Goal: Task Accomplishment & Management: Complete application form

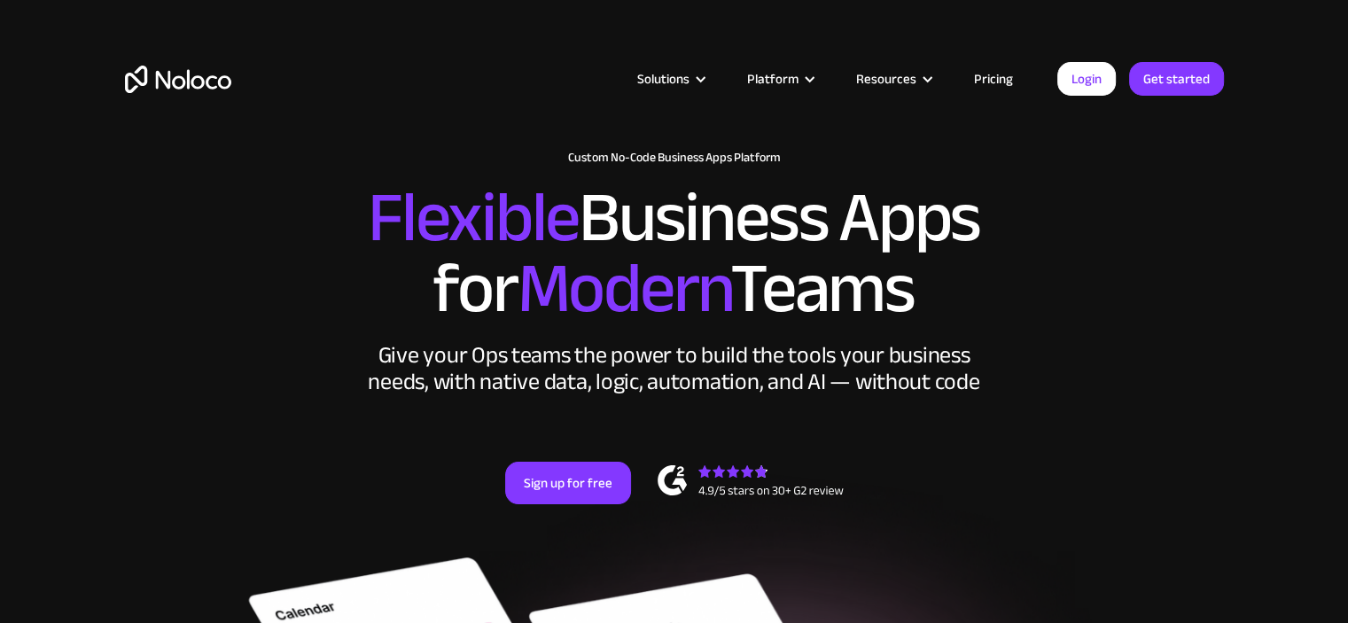
click at [0, 0] on link "Get started" at bounding box center [0, 0] width 0 height 0
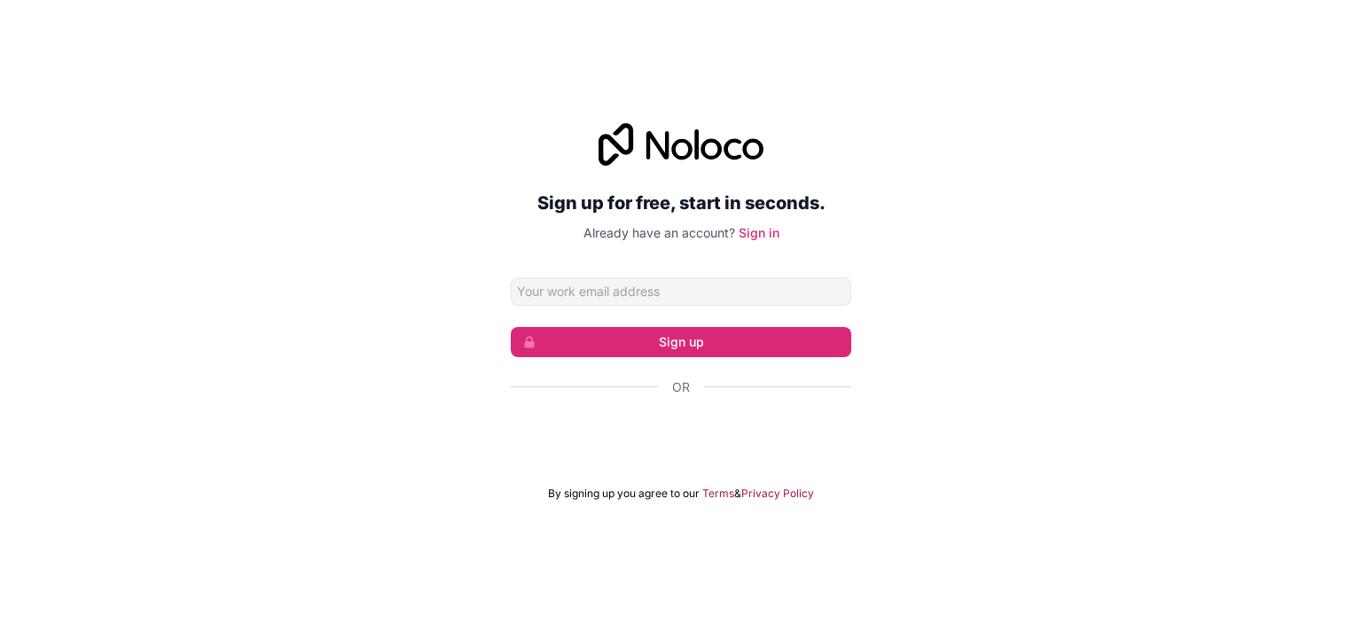
click at [327, 308] on div "Sign up for free, start in seconds. Already have an account? Sign in Sign up Or…" at bounding box center [681, 311] width 1362 height 427
click at [600, 297] on input "Email address" at bounding box center [681, 291] width 340 height 28
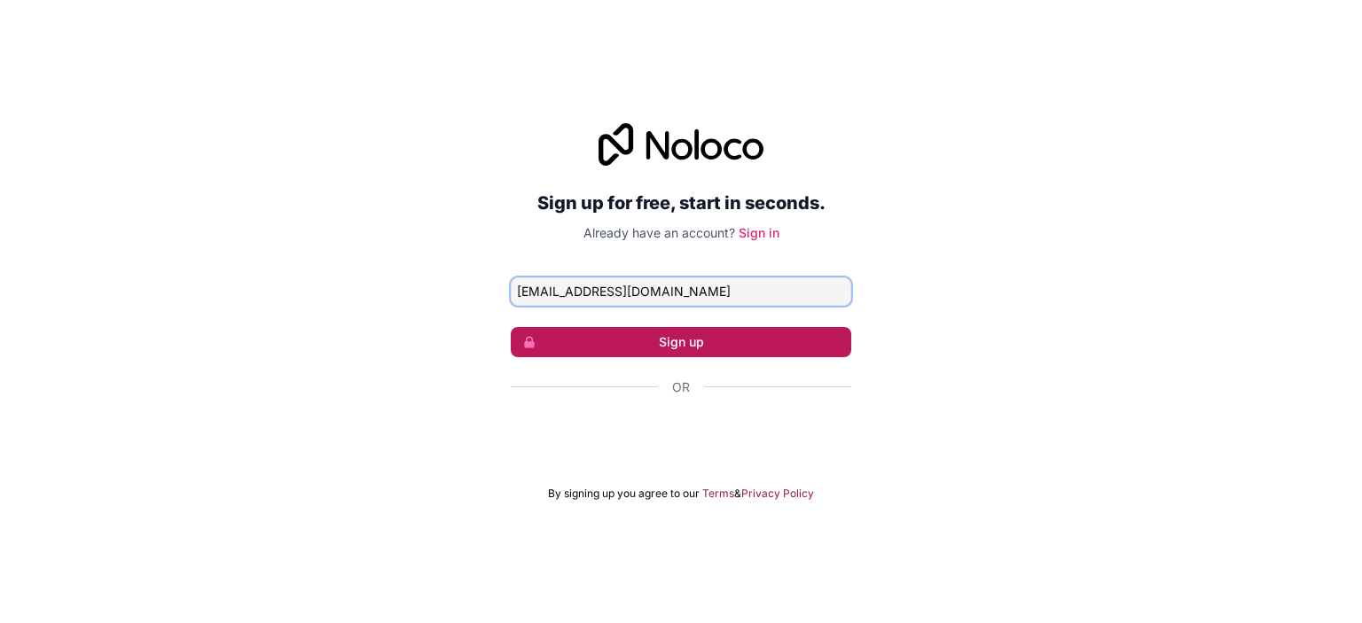
type input "nsinghsandhu@qasource.com"
click at [685, 348] on button "Sign up" at bounding box center [681, 342] width 340 height 30
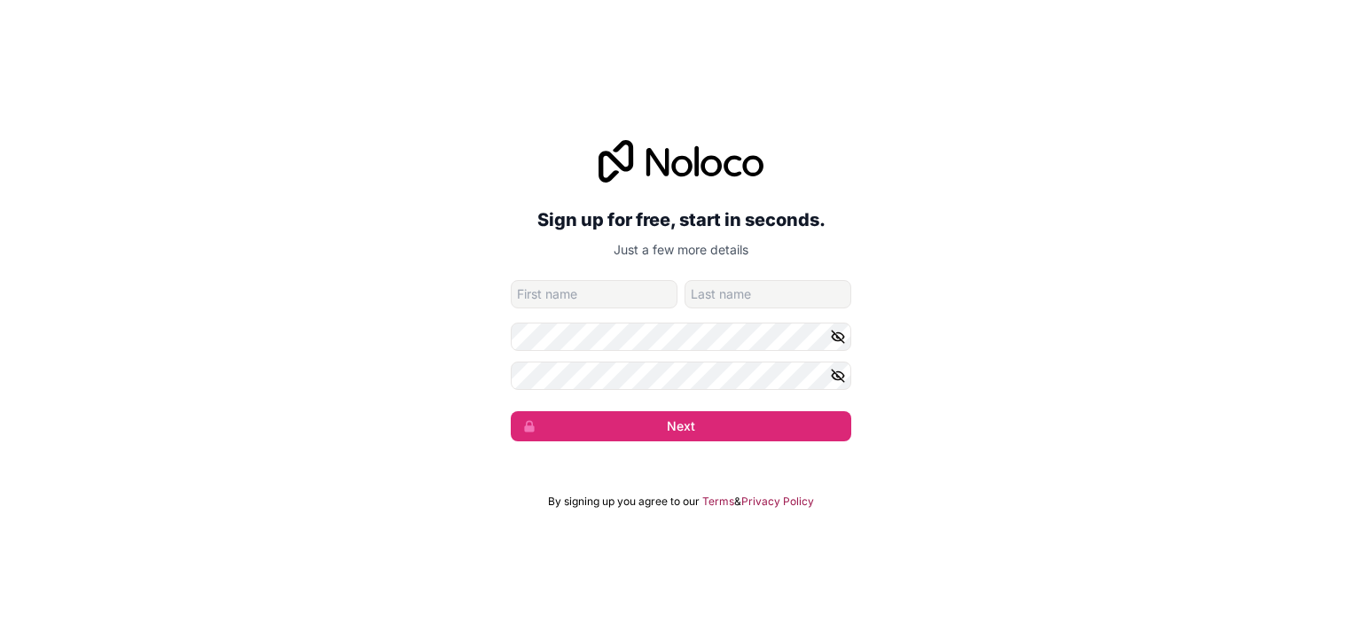
click at [599, 301] on input "given-name" at bounding box center [594, 294] width 167 height 28
type input "navdeep"
type input "Sandhu"
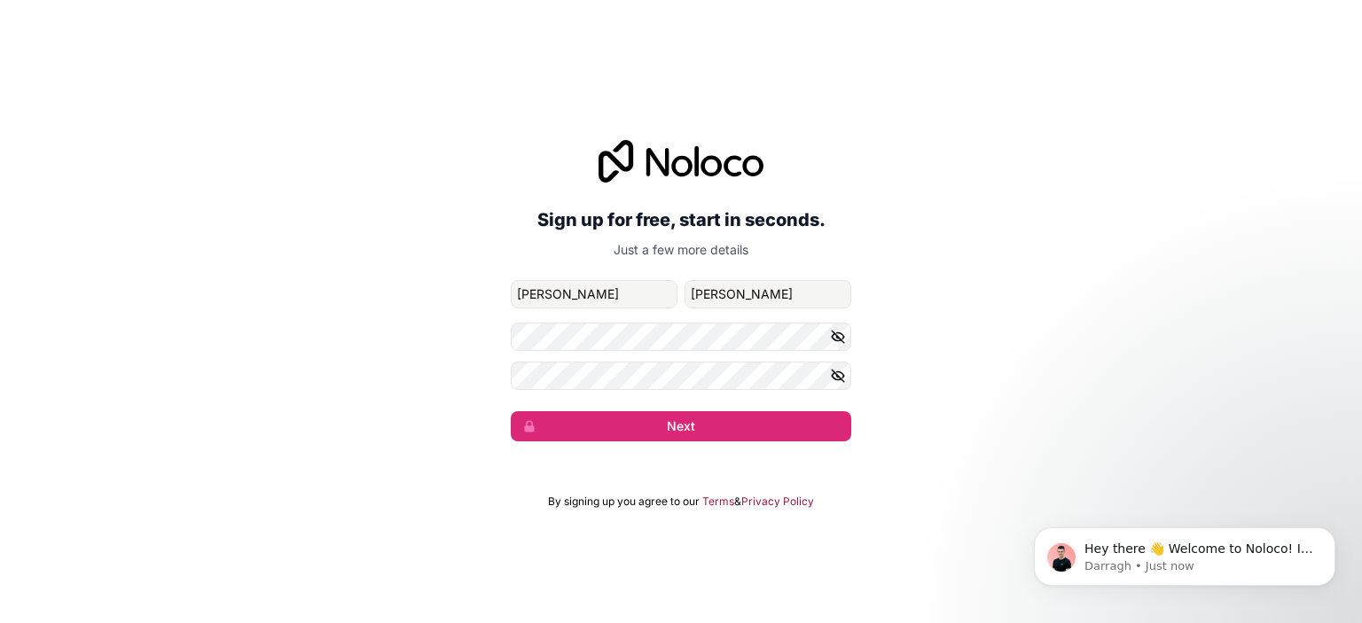
click at [483, 462] on div "Sign up for free, start in seconds. Just a few more details nsinghsandhu@qasour…" at bounding box center [681, 290] width 1362 height 351
click at [667, 425] on button "Next" at bounding box center [681, 426] width 340 height 30
